Goal: Information Seeking & Learning: Find specific fact

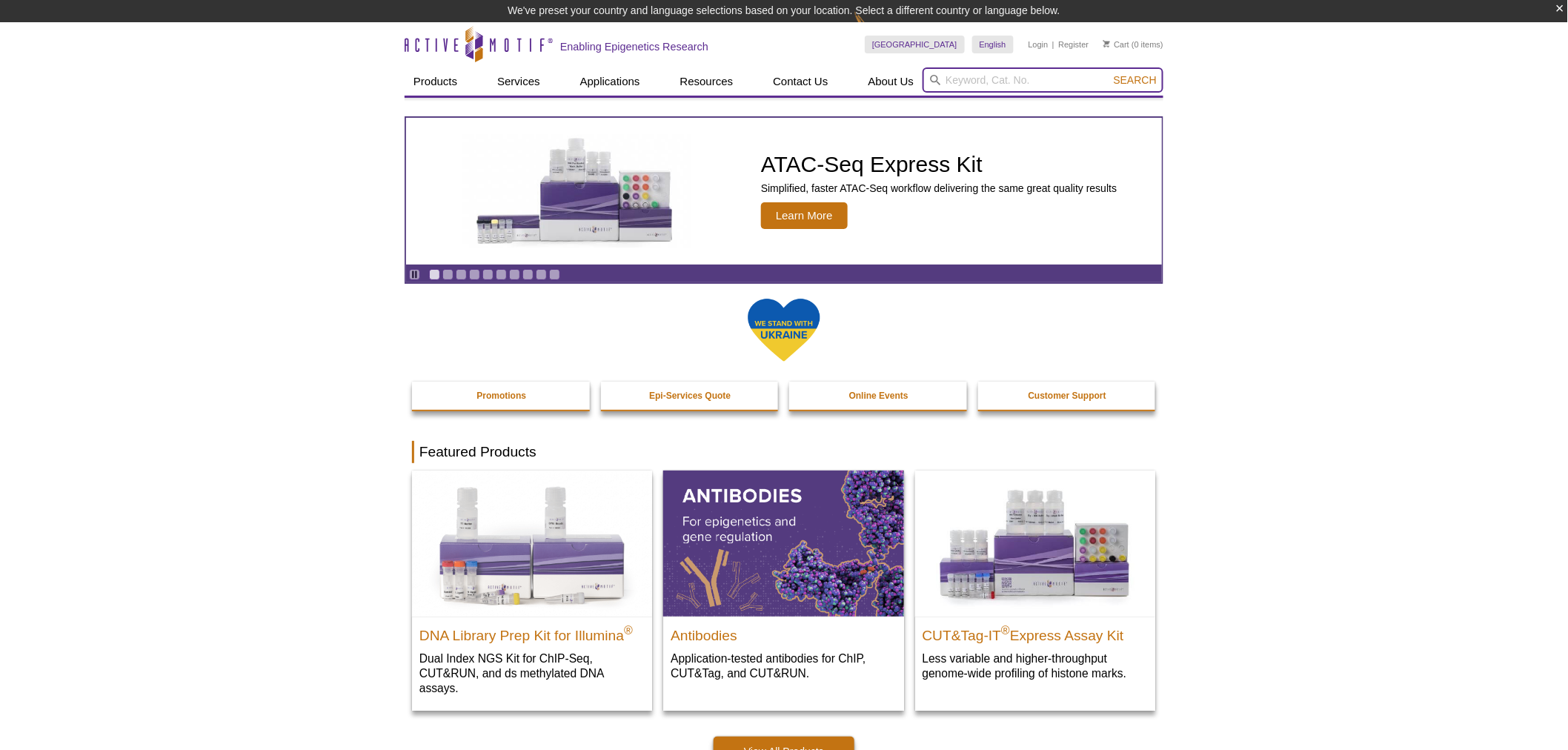
click at [974, 82] on input "search" at bounding box center [1043, 80] width 241 height 25
type input "cell free"
click at [1109, 73] on button "Search" at bounding box center [1134, 80] width 52 height 13
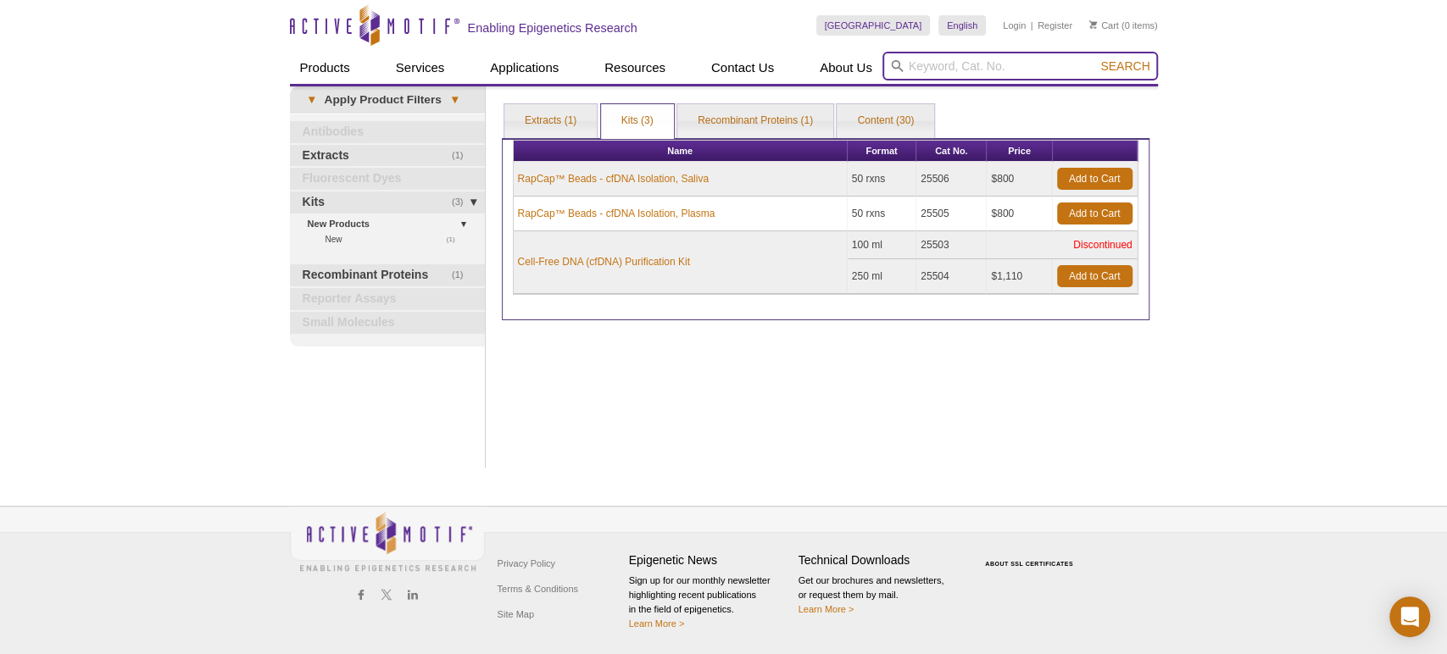
click at [965, 54] on input "search" at bounding box center [1020, 66] width 276 height 29
type input "61648"
click at [1095, 58] on button "Search" at bounding box center [1124, 65] width 59 height 15
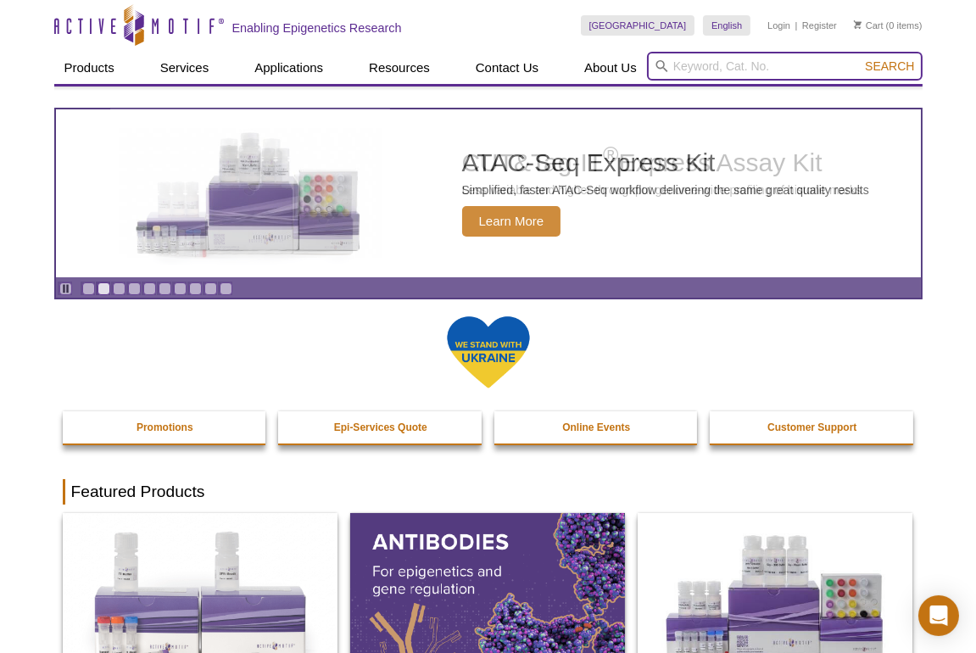
click at [777, 72] on input "search" at bounding box center [785, 66] width 276 height 29
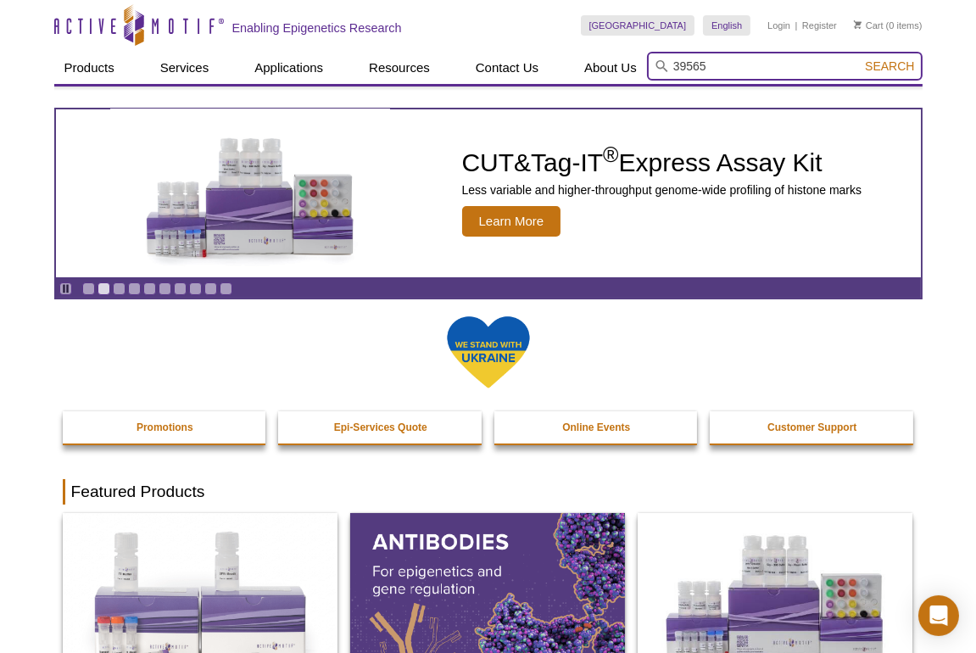
type input "39565"
click at [860, 58] on button "Search" at bounding box center [889, 65] width 59 height 15
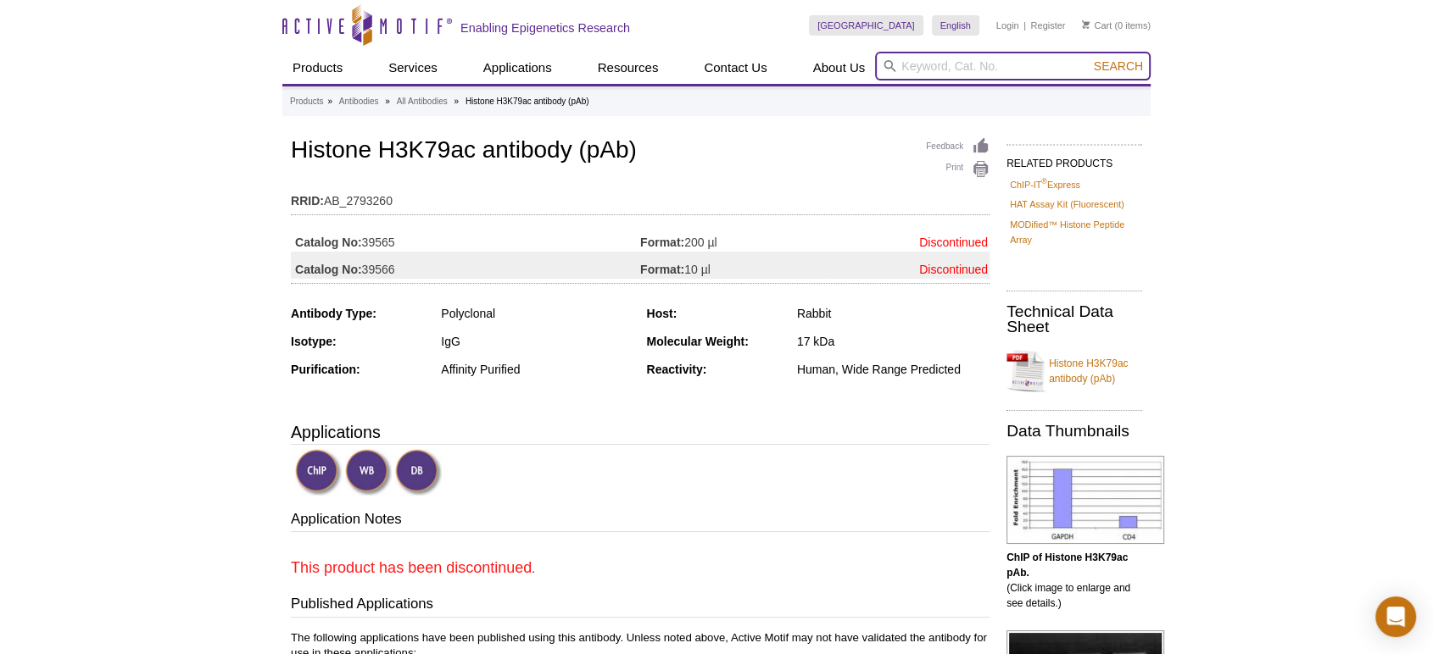
click at [971, 61] on input "search" at bounding box center [1013, 66] width 276 height 29
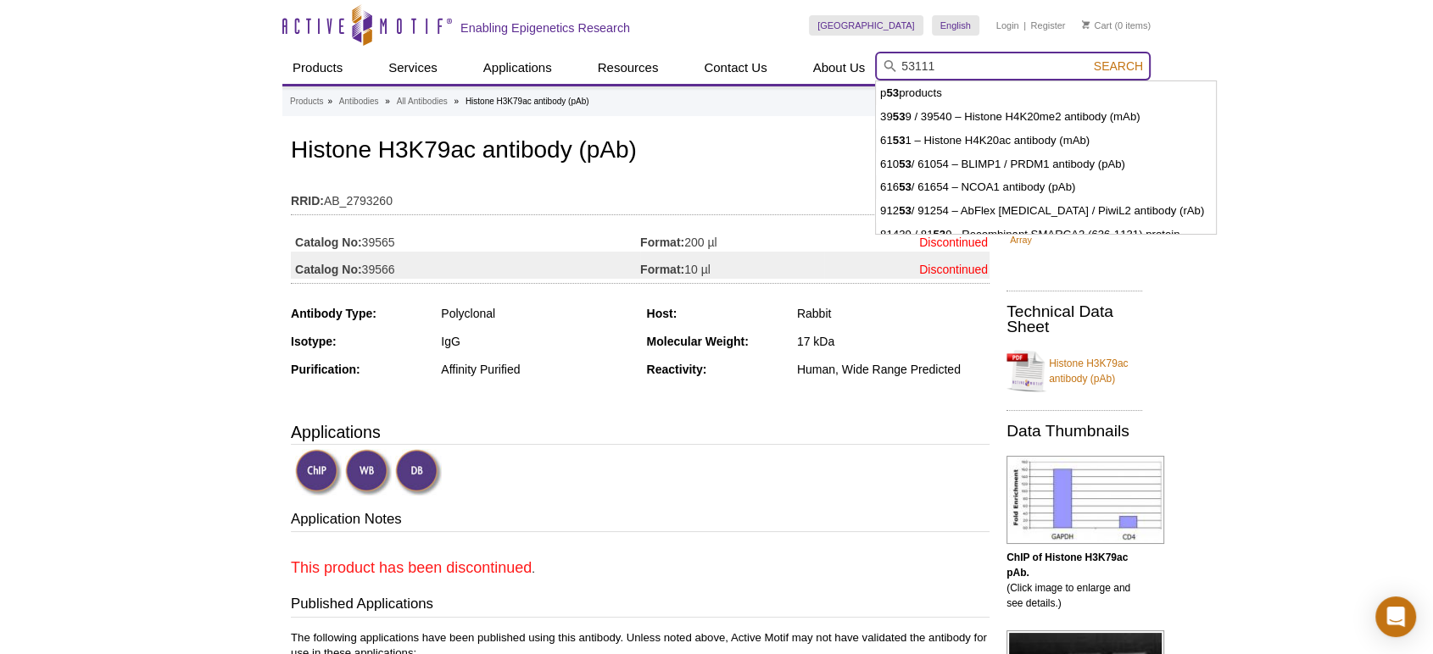
click at [975, 58] on button "Search" at bounding box center [1117, 65] width 59 height 15
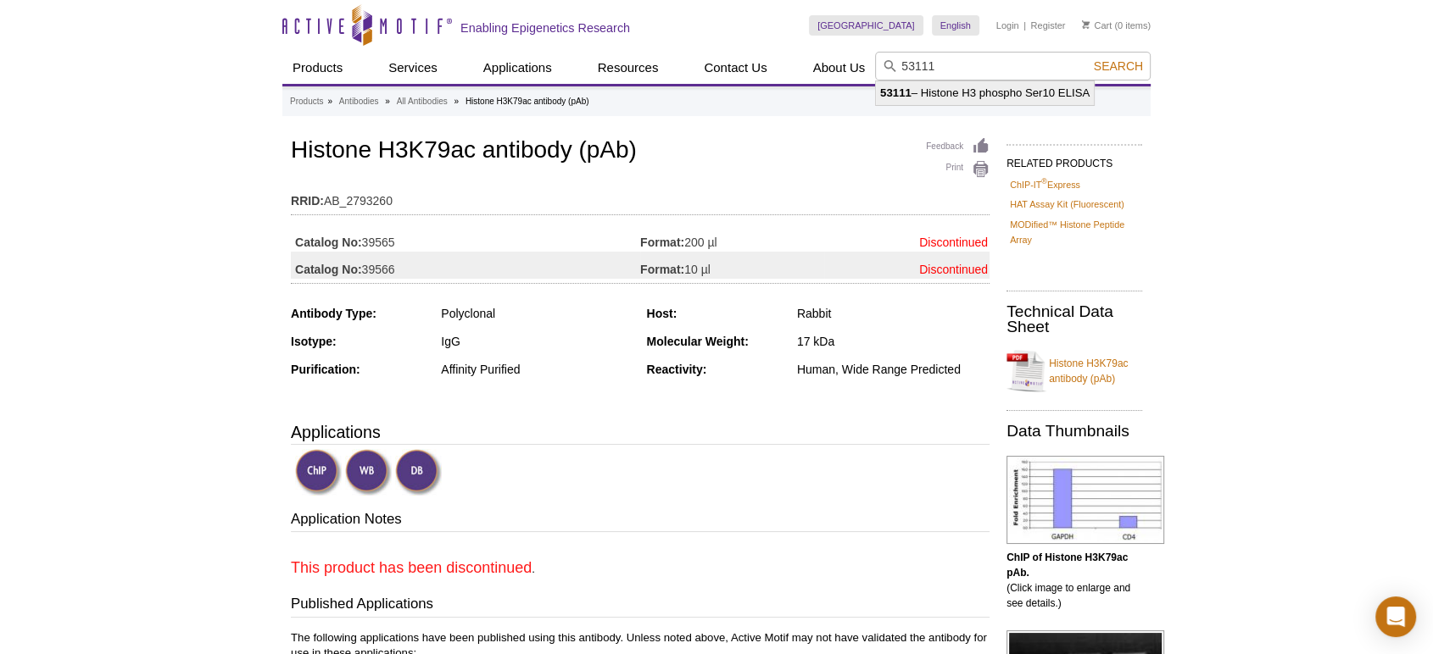
click at [971, 97] on li "53111 – Histone H3 phospho Ser10 ELISA" at bounding box center [985, 93] width 218 height 24
type input "53111 – Histone H3 phospho Ser10 ELISA"
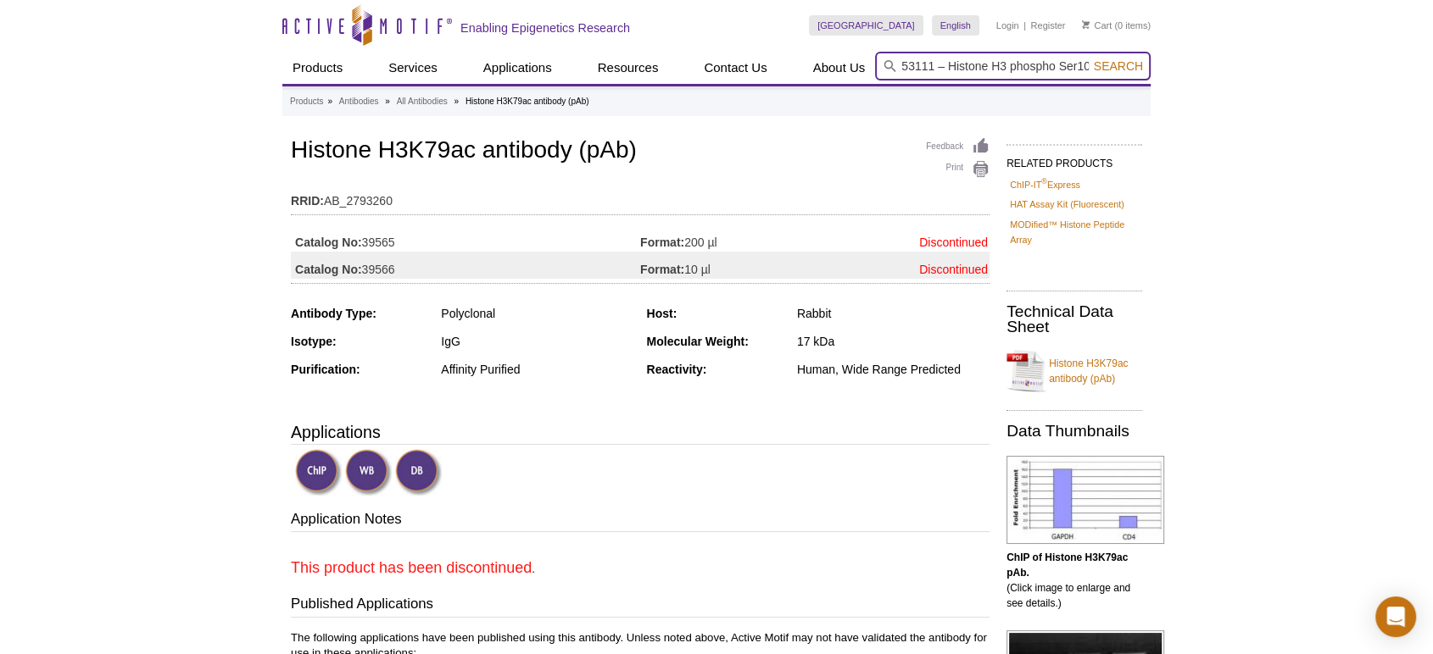
scroll to position [0, 36]
click at [975, 69] on span "Search" at bounding box center [1118, 66] width 49 height 14
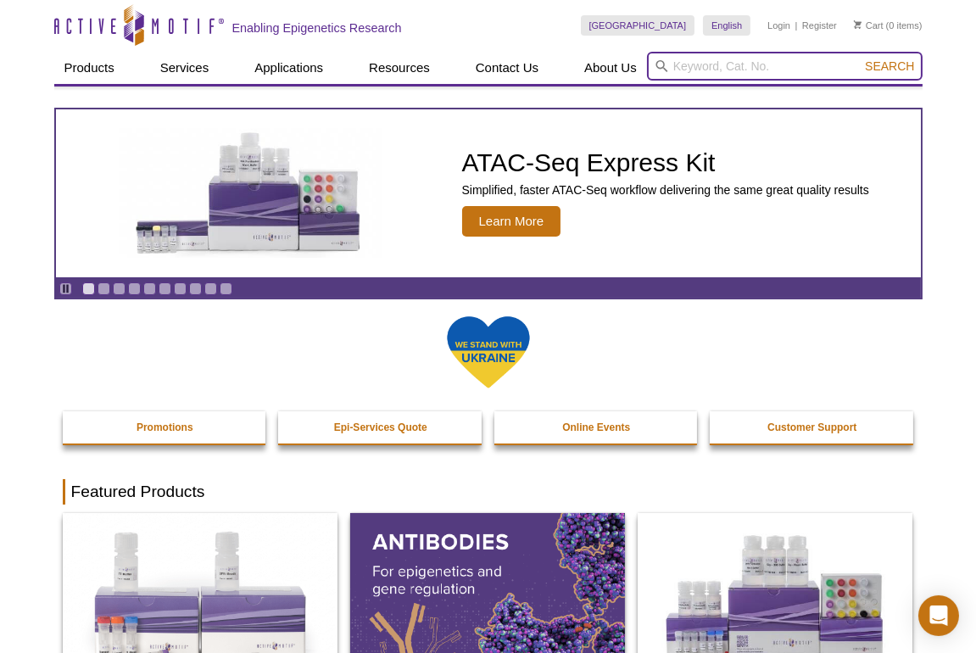
click at [782, 66] on input "search" at bounding box center [785, 66] width 276 height 29
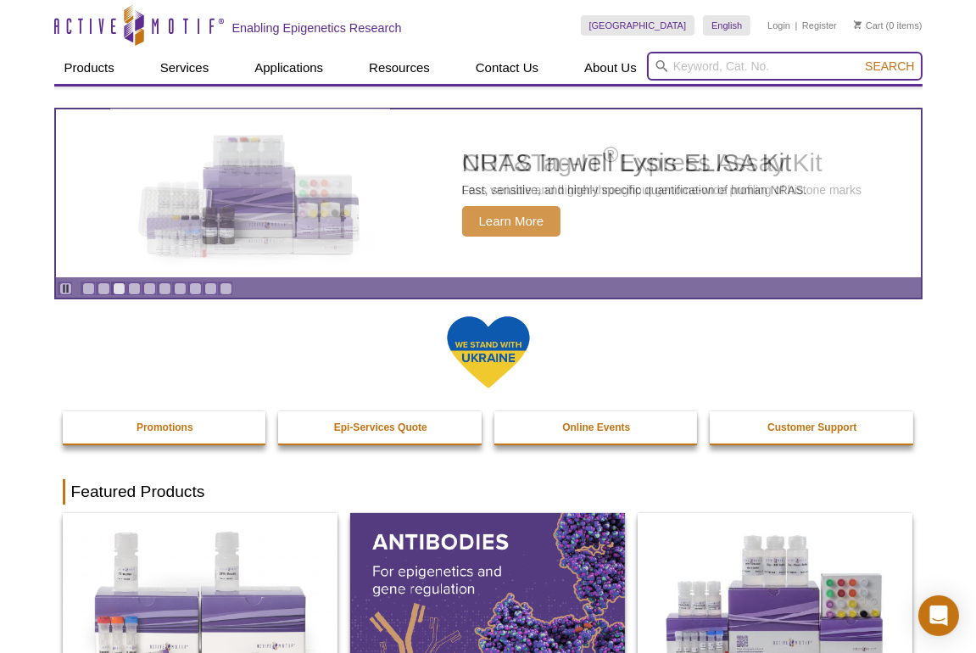
click at [804, 74] on input "search" at bounding box center [785, 66] width 276 height 29
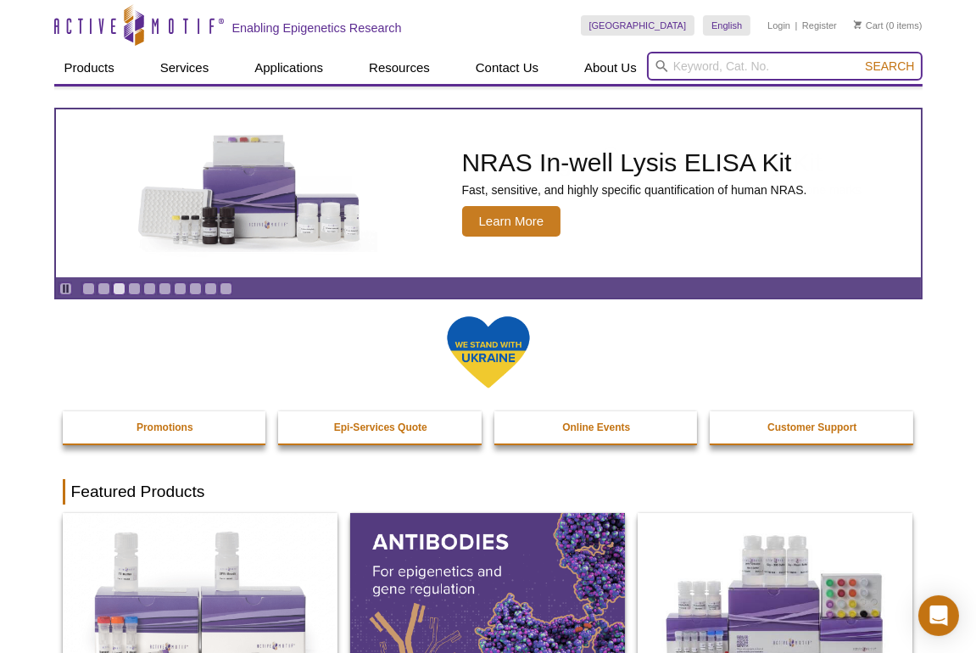
click at [802, 52] on input "search" at bounding box center [785, 66] width 276 height 29
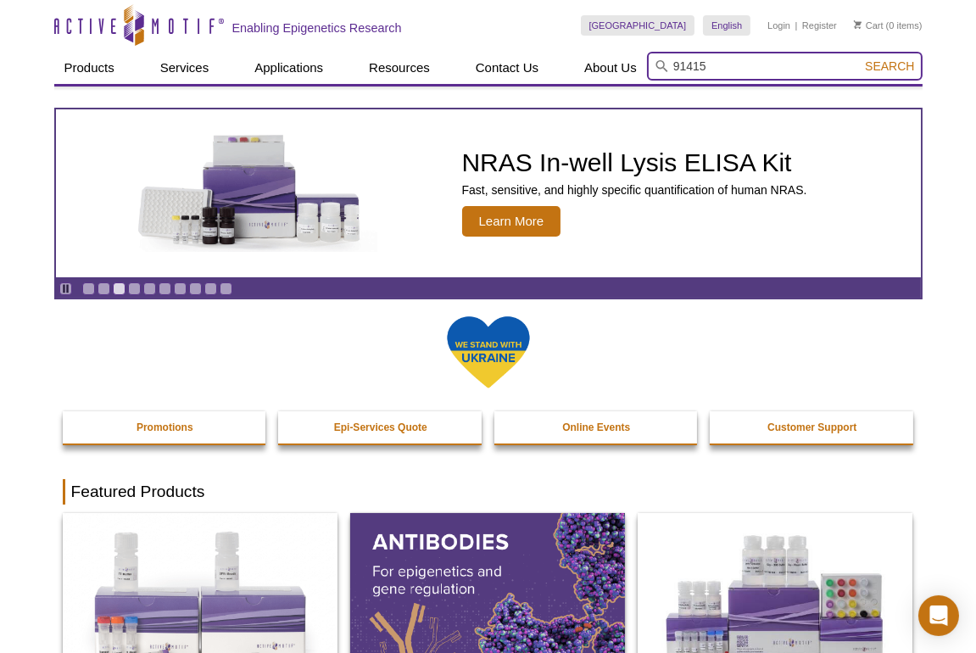
type input "91415"
click at [860, 58] on button "Search" at bounding box center [889, 65] width 59 height 15
